Goal: Task Accomplishment & Management: Use online tool/utility

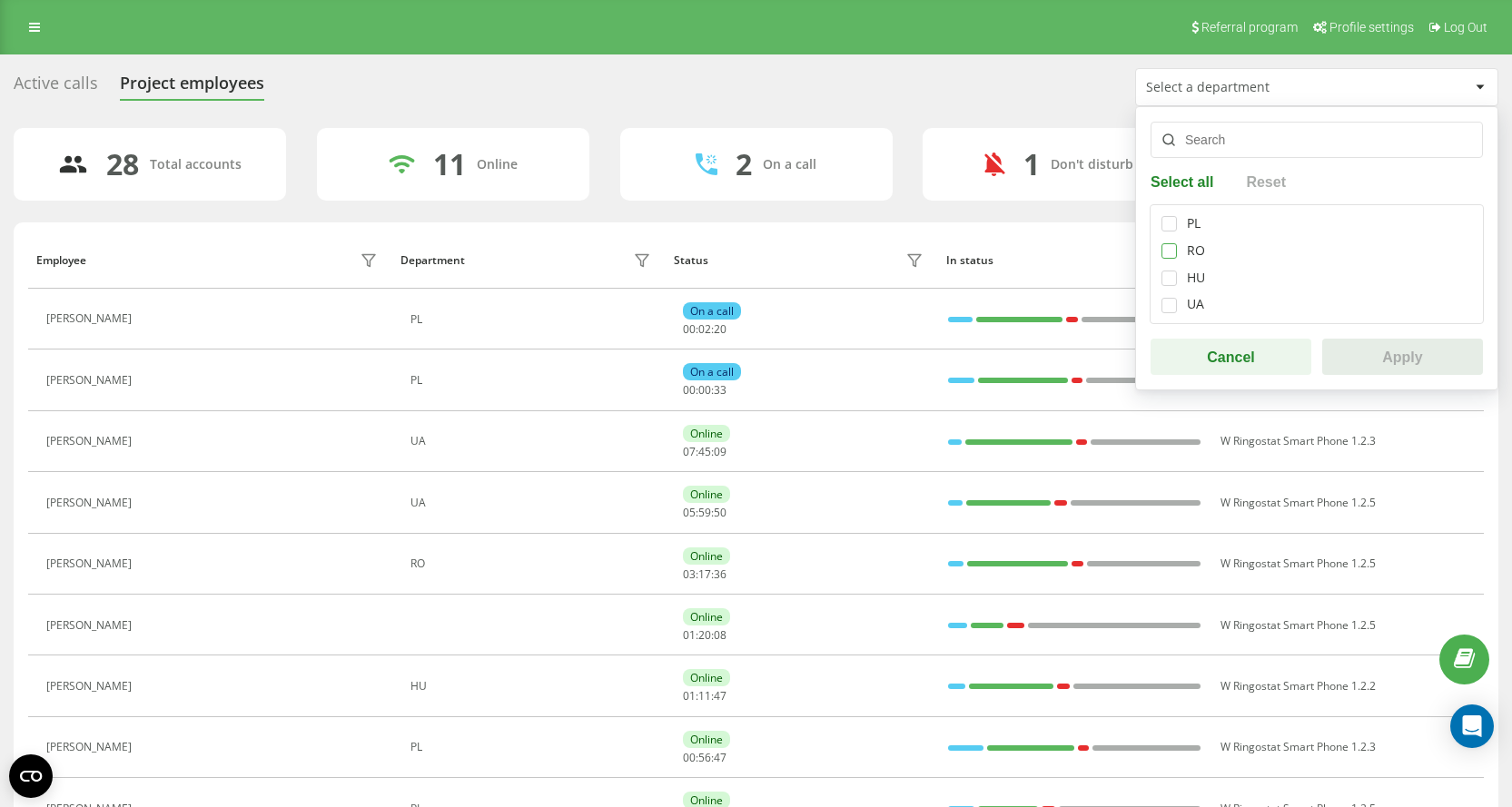
click at [1167, 243] on label at bounding box center [1169, 243] width 16 height 0
checkbox input "true"
click at [1427, 350] on button "Apply" at bounding box center [1403, 356] width 161 height 36
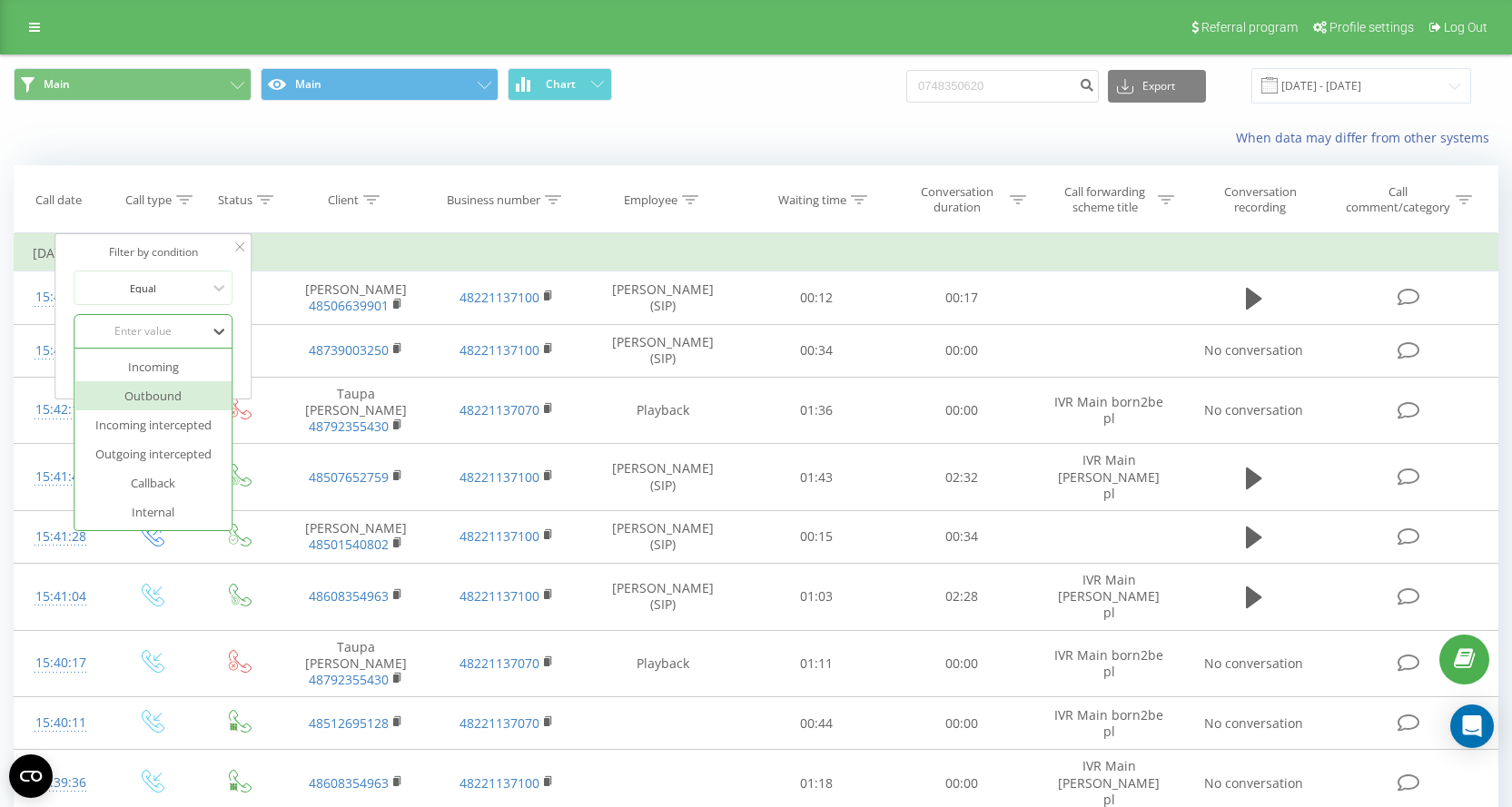
click at [194, 403] on div "Outbound" at bounding box center [153, 395] width 158 height 29
drag, startPoint x: 204, startPoint y: 363, endPoint x: 776, endPoint y: 9, distance: 672.7
click at [204, 364] on span "OK" at bounding box center [192, 368] width 51 height 28
